Goal: Task Accomplishment & Management: Understand process/instructions

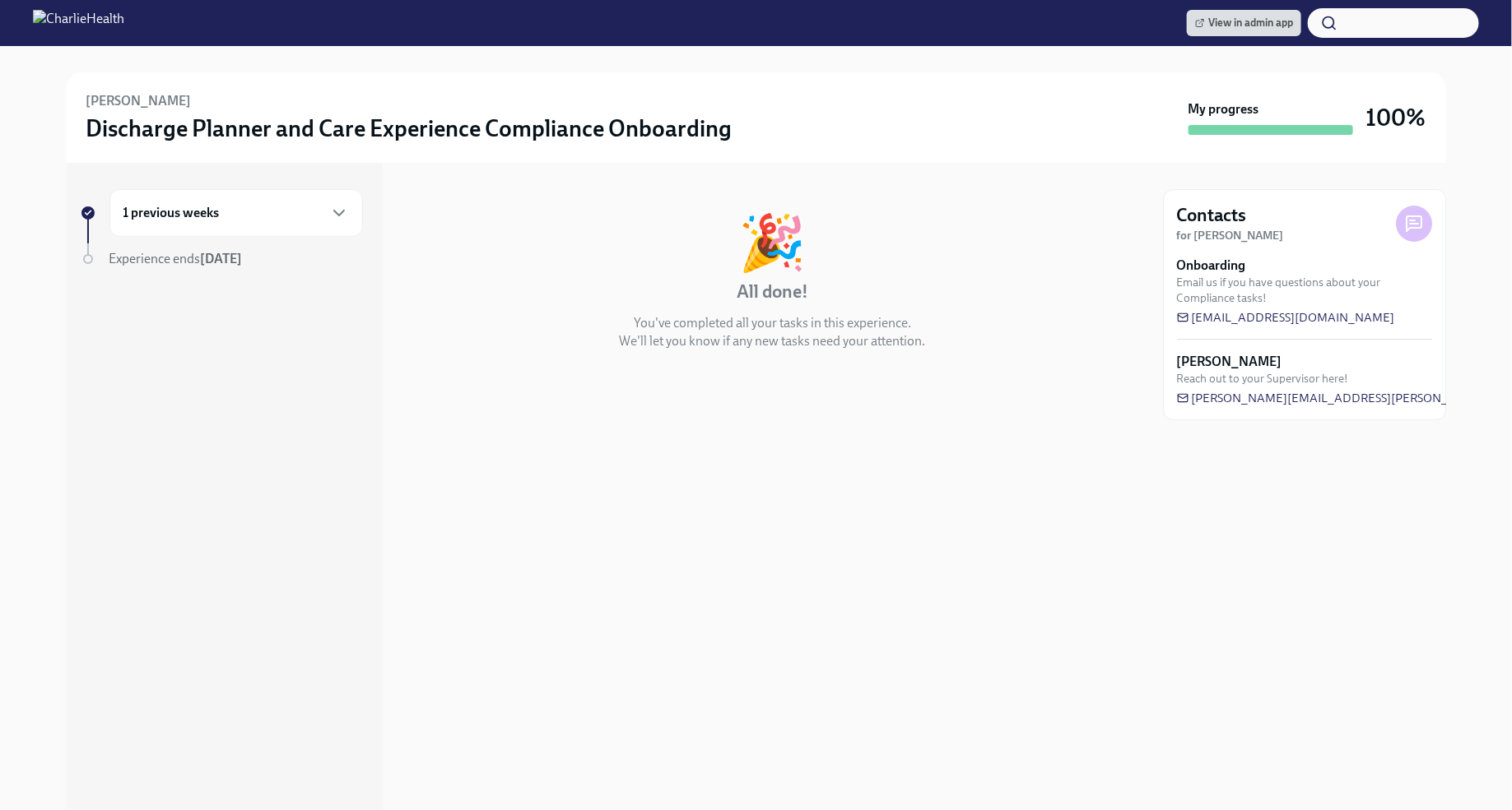
click at [324, 211] on div "1 previous weeks" at bounding box center [236, 213] width 225 height 20
click at [238, 311] on div "Week 2 1 task Complete" at bounding box center [236, 316] width 225 height 41
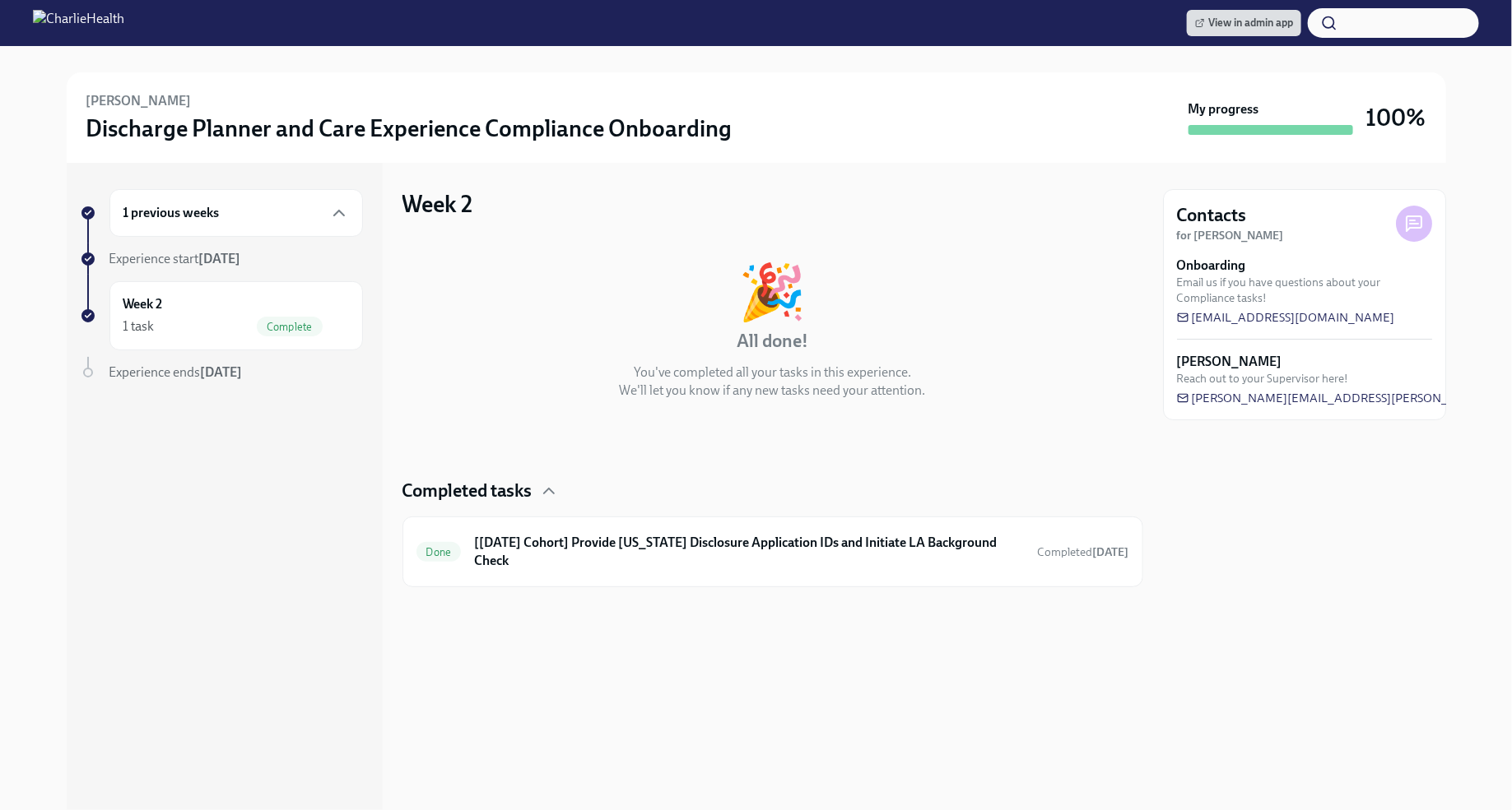
click at [166, 256] on span "Experience start Sep 3rd" at bounding box center [175, 259] width 131 height 15
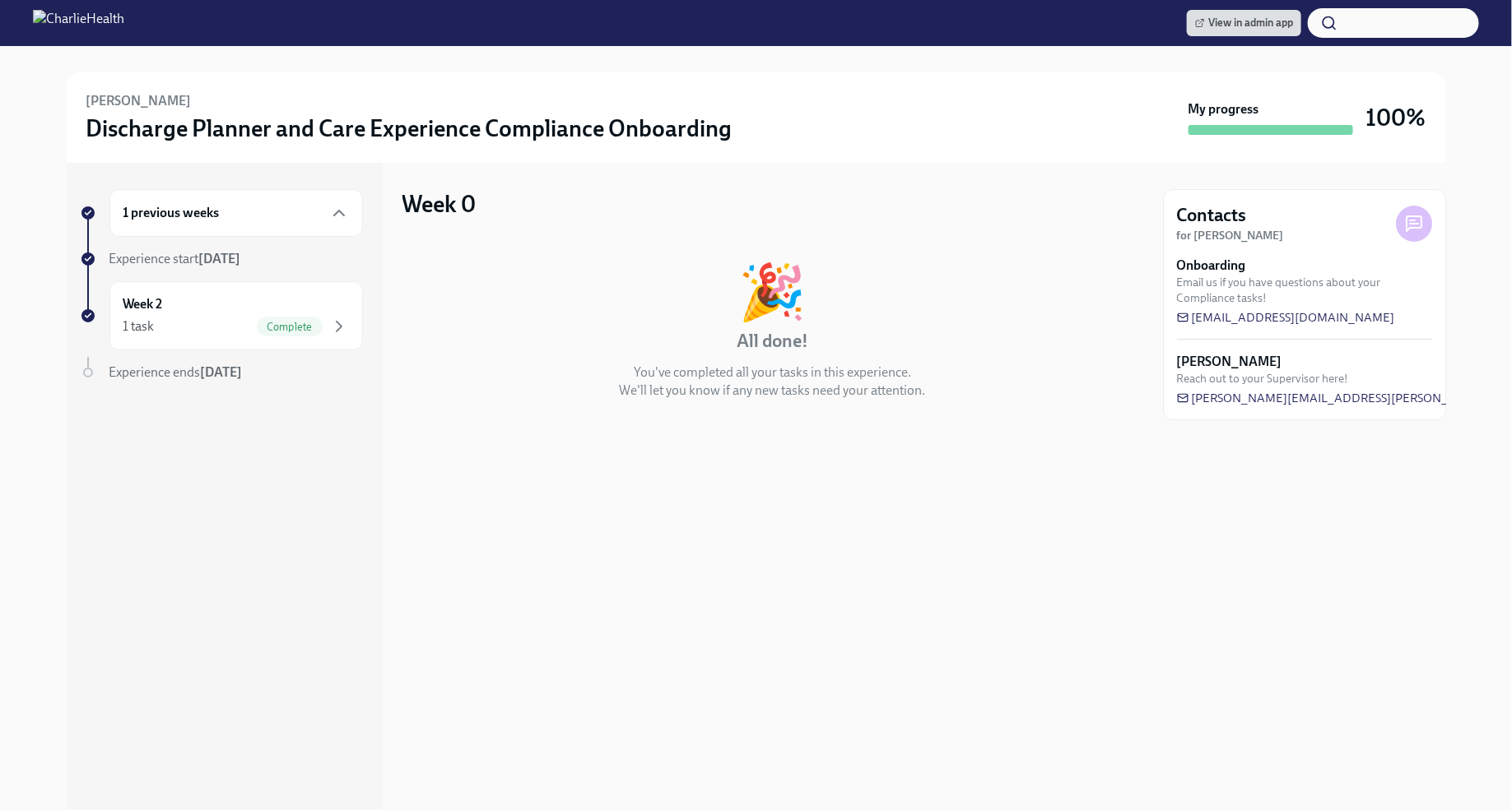
click at [268, 217] on div "1 previous weeks" at bounding box center [236, 213] width 225 height 20
click at [266, 256] on div "Experience ends Nov 1st" at bounding box center [236, 259] width 254 height 18
click at [256, 226] on div "1 previous weeks" at bounding box center [236, 213] width 254 height 48
click at [244, 302] on div "Week 2 1 task Complete" at bounding box center [236, 316] width 225 height 41
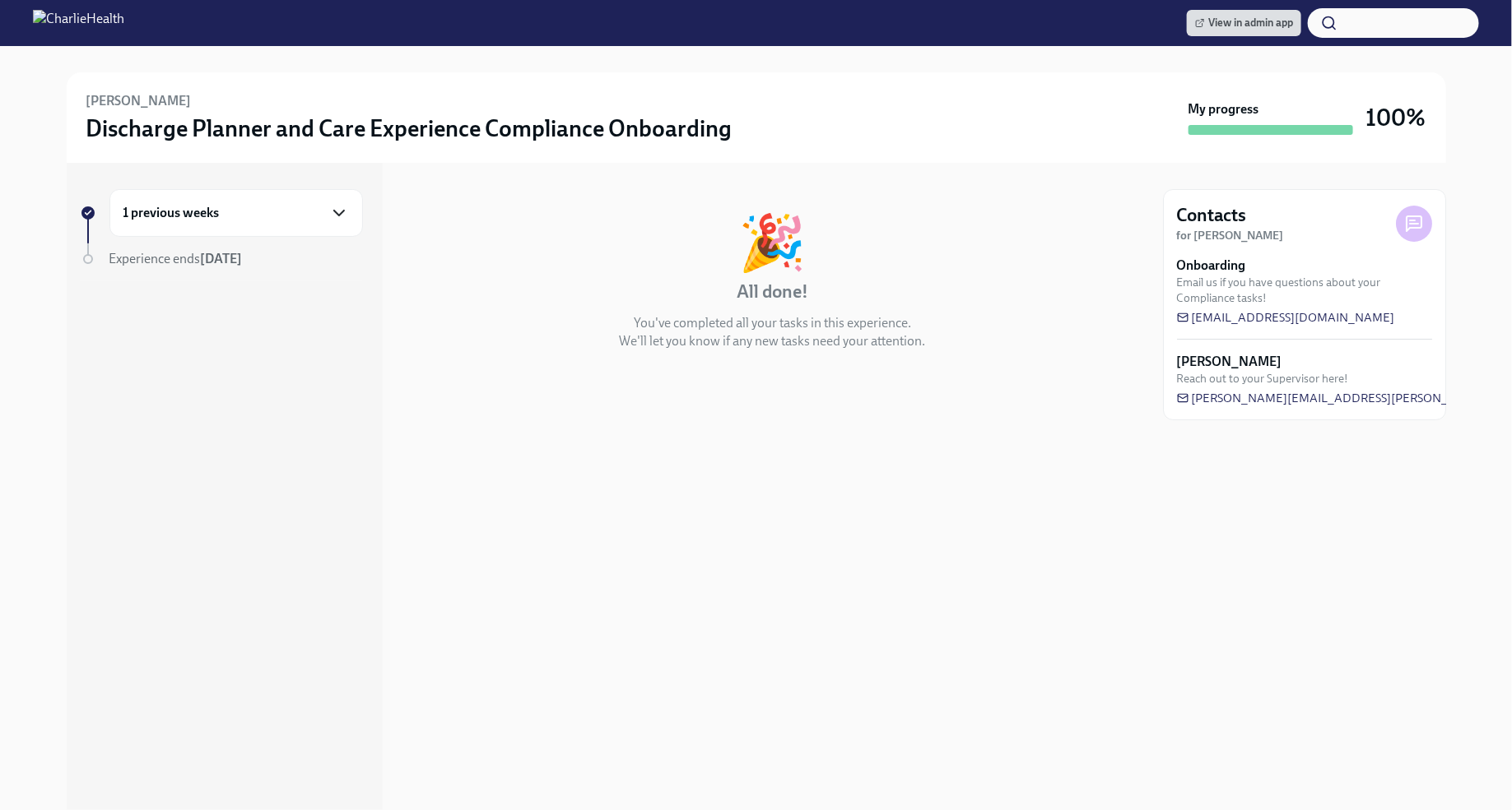
click at [345, 219] on icon "button" at bounding box center [339, 213] width 20 height 20
click at [330, 265] on div "Experience start Sep 3rd" at bounding box center [236, 259] width 254 height 18
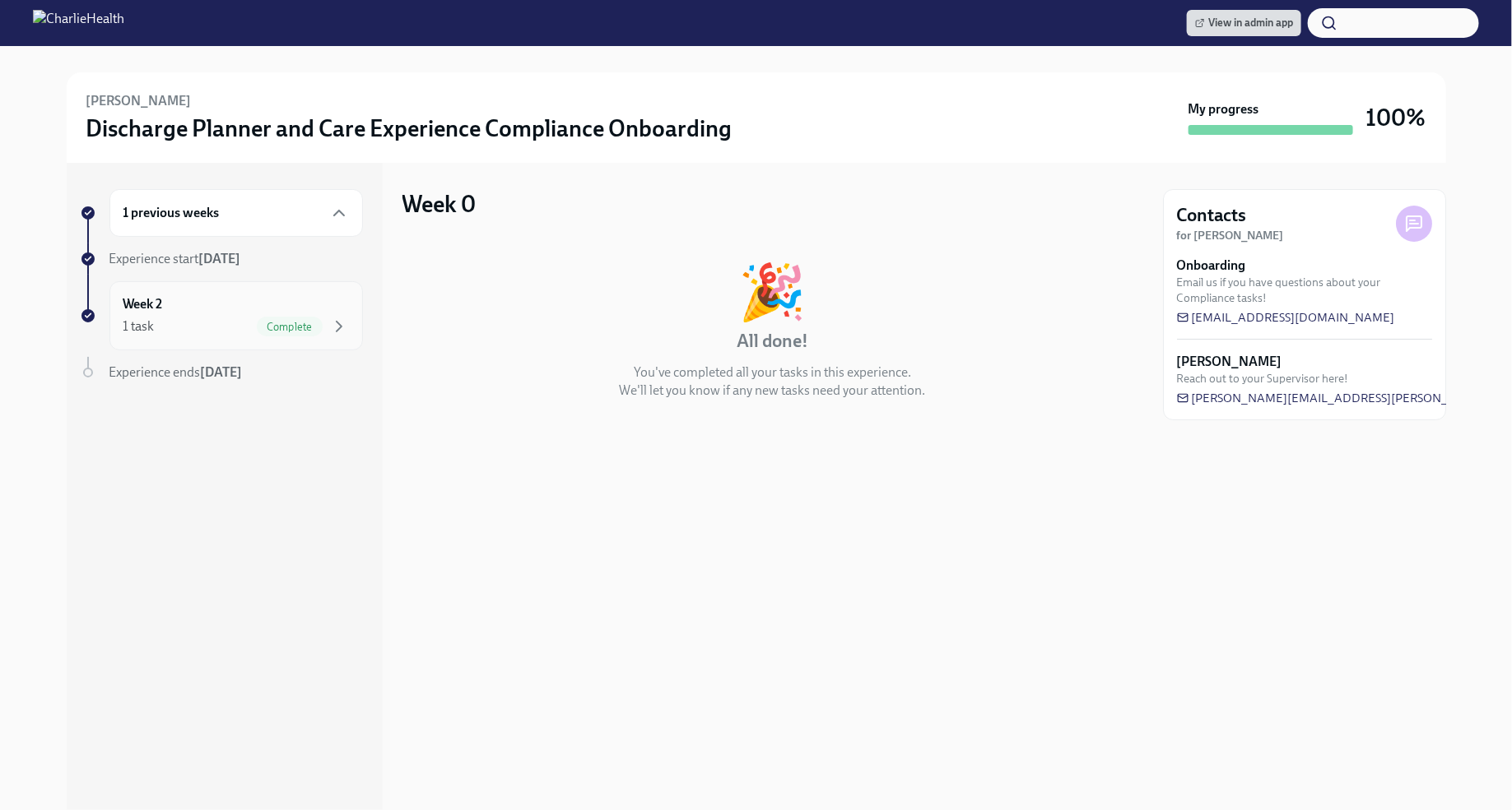
click at [344, 312] on div "Week 2 1 task Complete" at bounding box center [236, 316] width 225 height 41
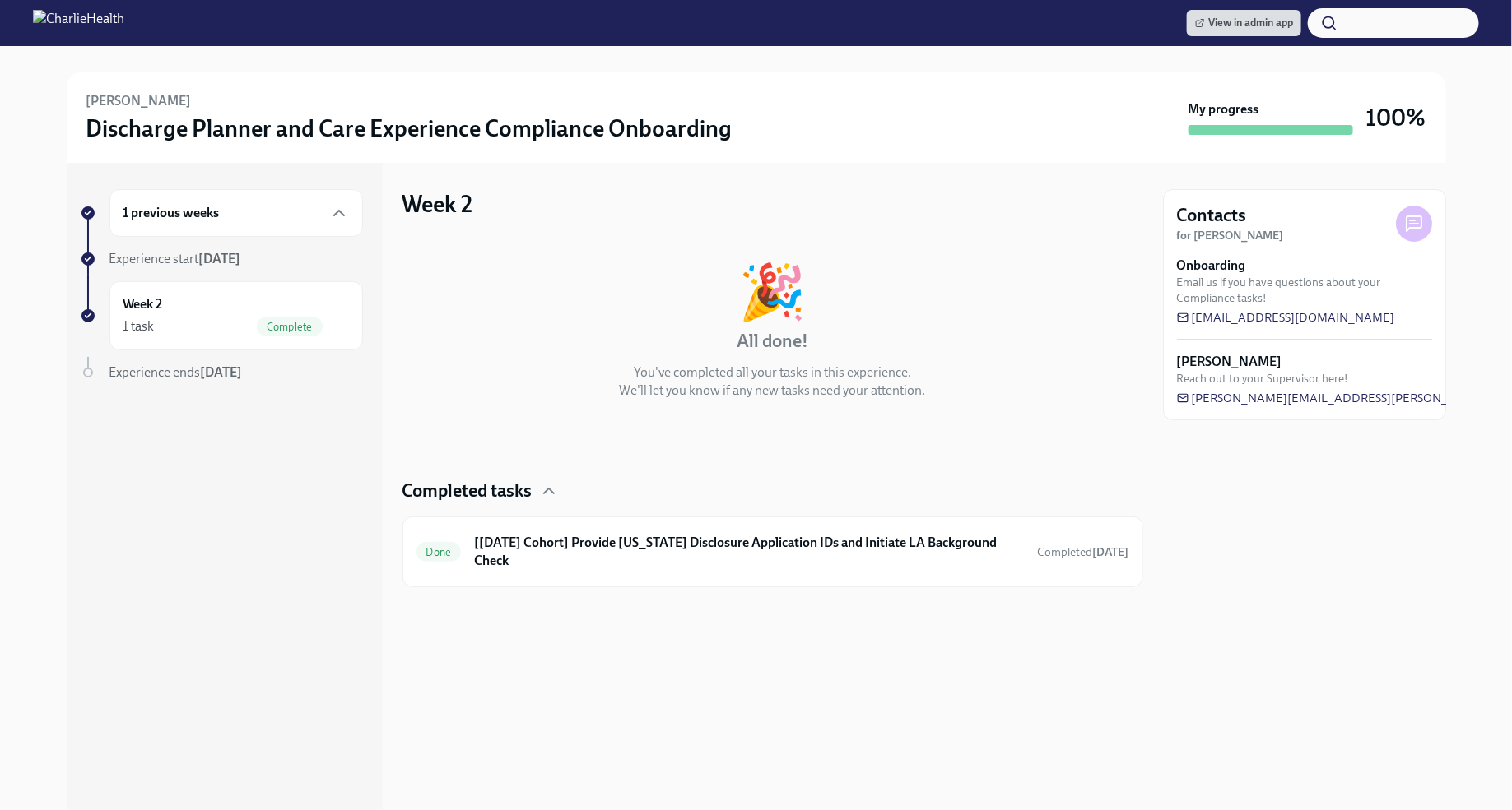
click at [237, 372] on strong "Nov 1st" at bounding box center [221, 372] width 42 height 15
